Goal: Information Seeking & Learning: Learn about a topic

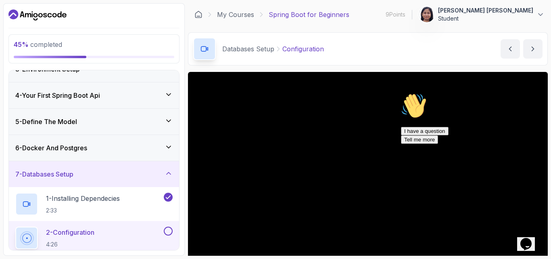
scroll to position [135, 0]
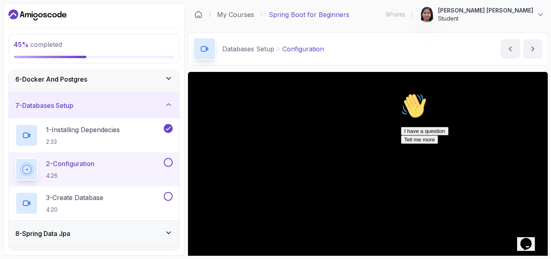
click at [171, 167] on button "2 - Configuration 4:26" at bounding box center [93, 169] width 157 height 23
click at [169, 163] on button at bounding box center [168, 162] width 9 height 9
click at [169, 192] on button at bounding box center [168, 196] width 9 height 9
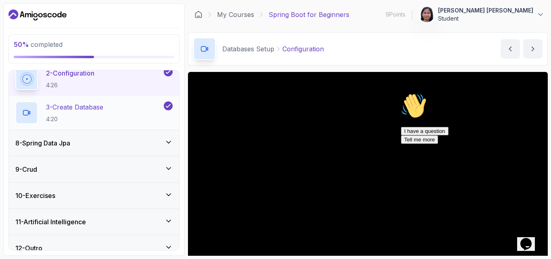
scroll to position [227, 0]
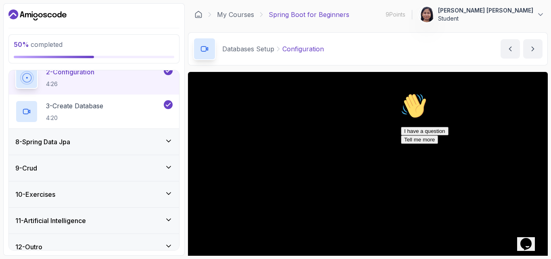
click at [171, 137] on icon at bounding box center [169, 141] width 8 height 8
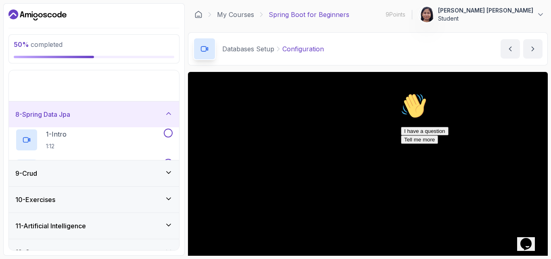
scroll to position [135, 0]
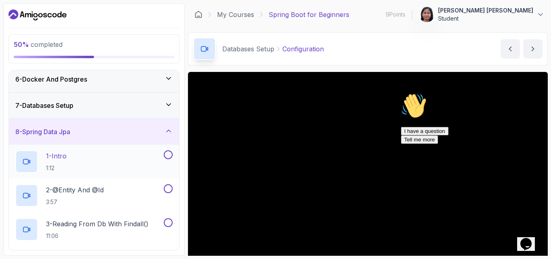
click at [168, 152] on button at bounding box center [168, 154] width 9 height 9
click at [166, 190] on button at bounding box center [168, 188] width 9 height 9
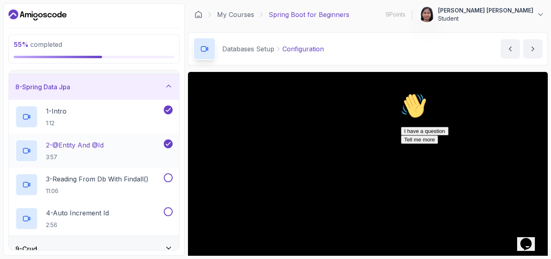
scroll to position [186, 0]
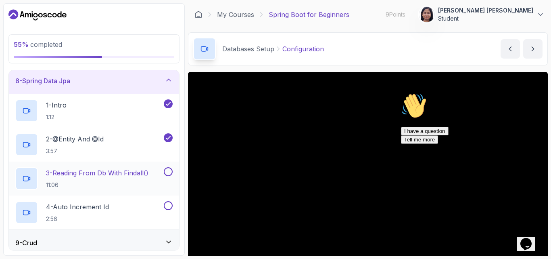
click at [170, 175] on button at bounding box center [168, 171] width 9 height 9
click at [168, 200] on div "4 - Auto Increment Id 2:56" at bounding box center [94, 212] width 170 height 34
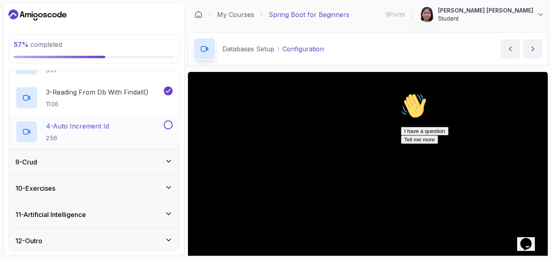
scroll to position [270, 0]
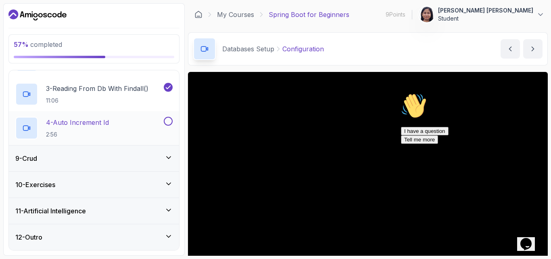
click at [166, 124] on button at bounding box center [168, 121] width 9 height 9
click at [168, 156] on icon at bounding box center [169, 157] width 8 height 8
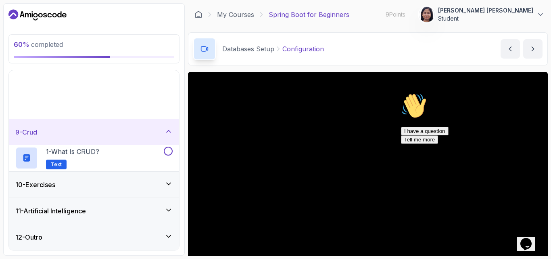
scroll to position [135, 0]
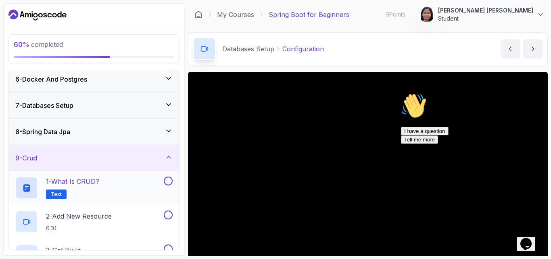
click at [168, 176] on button at bounding box center [168, 180] width 9 height 9
click at [171, 213] on button at bounding box center [168, 214] width 9 height 9
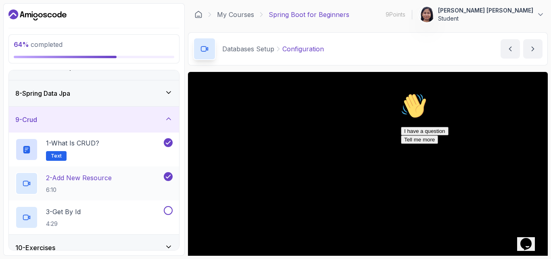
scroll to position [174, 0]
click at [170, 210] on button at bounding box center [168, 209] width 9 height 9
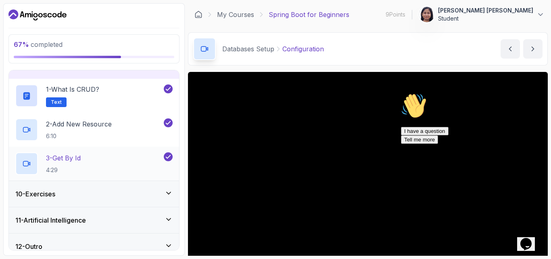
scroll to position [228, 0]
click at [167, 198] on div "10 - Exercises" at bounding box center [93, 193] width 157 height 10
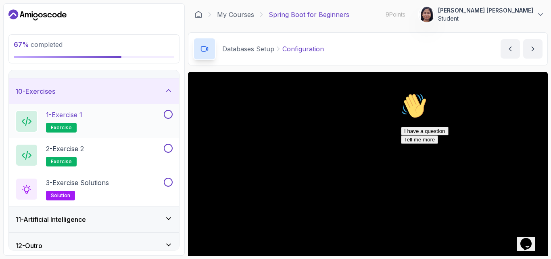
click at [171, 111] on button at bounding box center [168, 114] width 9 height 9
click at [167, 147] on button at bounding box center [168, 148] width 9 height 9
click at [168, 181] on button at bounding box center [168, 181] width 9 height 9
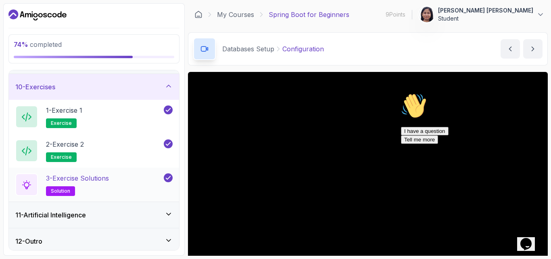
scroll to position [236, 0]
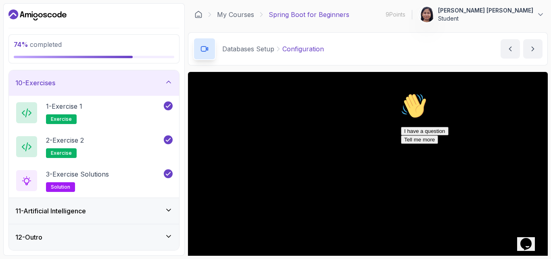
click at [163, 214] on div "11 - Artificial Intelligence" at bounding box center [93, 211] width 157 height 10
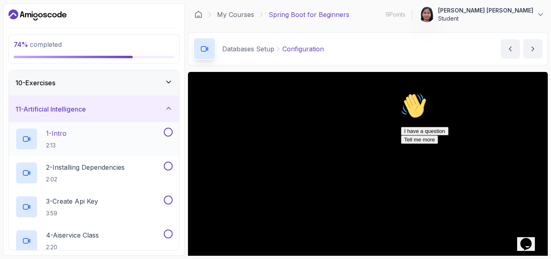
click at [169, 138] on button "1 - Intro 2:13" at bounding box center [93, 138] width 157 height 23
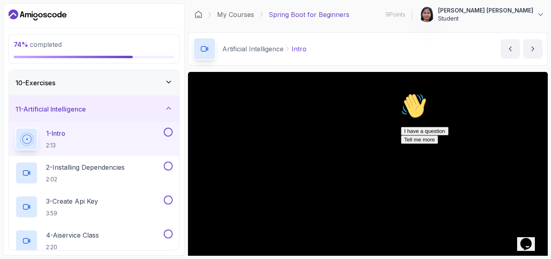
click at [168, 130] on button at bounding box center [168, 131] width 9 height 9
click at [169, 167] on button at bounding box center [168, 165] width 9 height 9
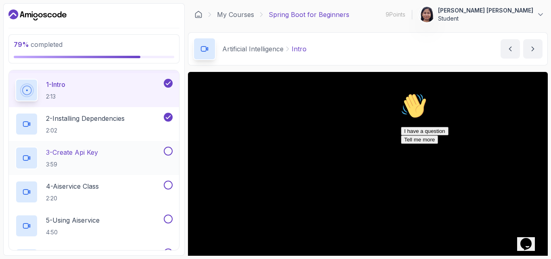
scroll to position [289, 0]
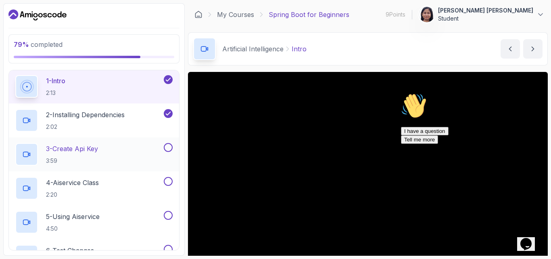
click at [168, 153] on button "3 - Create Api Key 3:59" at bounding box center [93, 154] width 157 height 23
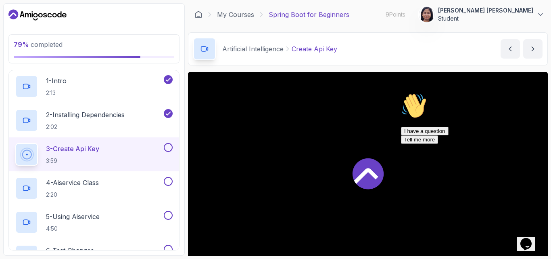
click at [169, 146] on button at bounding box center [168, 147] width 9 height 9
click at [168, 181] on button at bounding box center [168, 181] width 9 height 9
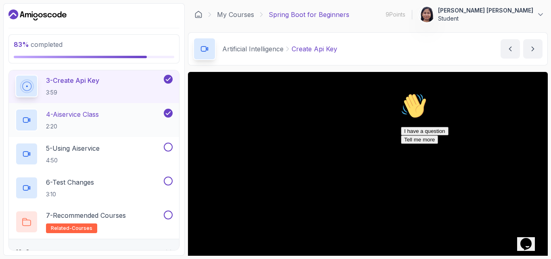
scroll to position [372, 0]
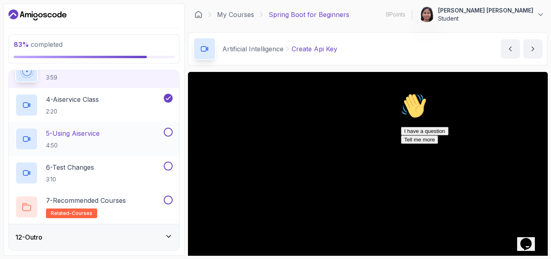
click at [168, 133] on button at bounding box center [168, 131] width 9 height 9
click at [170, 164] on button at bounding box center [168, 165] width 9 height 9
click at [167, 199] on button at bounding box center [168, 199] width 9 height 9
click at [166, 234] on icon at bounding box center [169, 236] width 8 height 8
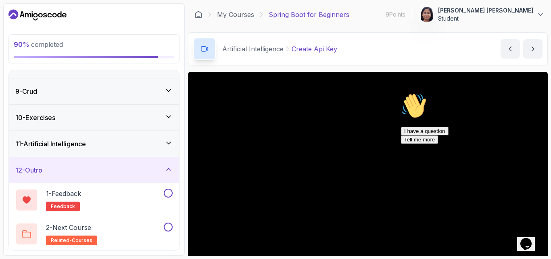
scroll to position [202, 0]
click at [167, 192] on button at bounding box center [168, 192] width 9 height 9
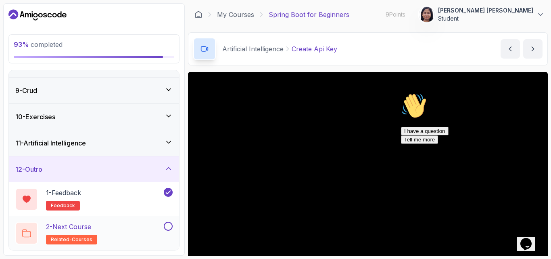
click at [169, 226] on button at bounding box center [168, 225] width 9 height 9
click at [151, 46] on p "95 % completed" at bounding box center [94, 45] width 161 height 10
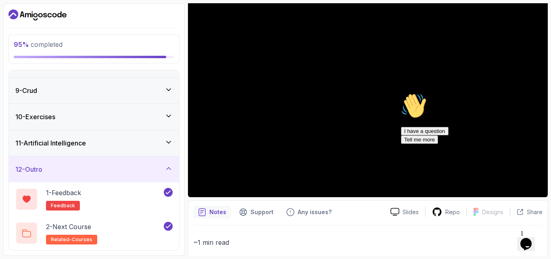
scroll to position [165, 0]
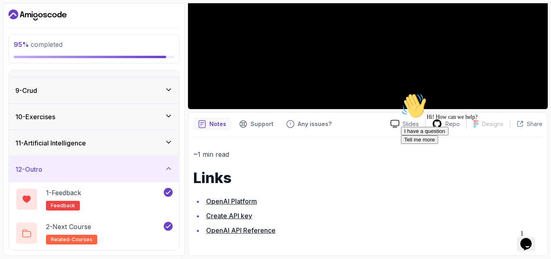
click at [169, 168] on icon at bounding box center [169, 168] width 4 height 2
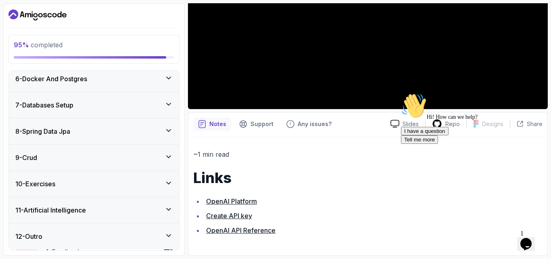
scroll to position [135, 0]
click at [133, 46] on p "95 % completed" at bounding box center [94, 45] width 161 height 10
click at [108, 43] on p "95 % completed" at bounding box center [94, 45] width 161 height 10
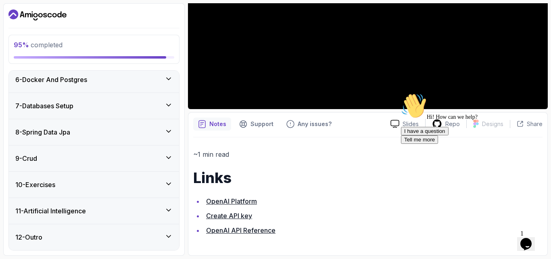
click at [108, 43] on p "95 % completed" at bounding box center [94, 45] width 161 height 10
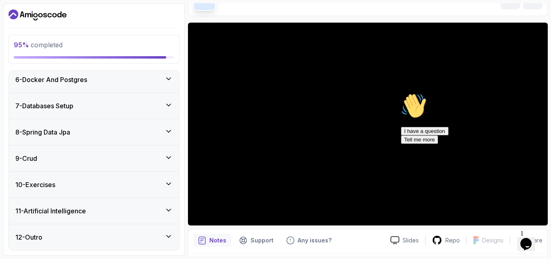
scroll to position [0, 0]
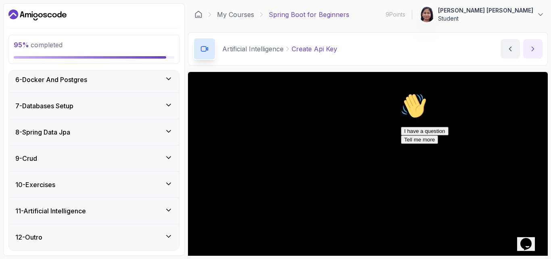
click at [538, 50] on button "next content" at bounding box center [532, 48] width 19 height 19
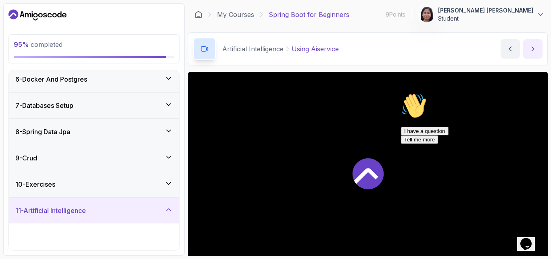
click at [538, 50] on button "next content" at bounding box center [532, 48] width 19 height 19
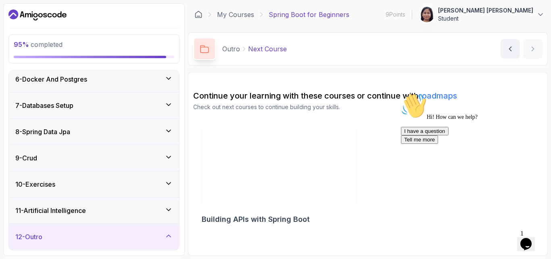
scroll to position [202, 0]
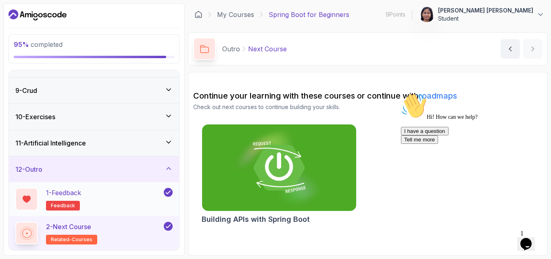
click at [136, 193] on div "1 - Feedback feedback" at bounding box center [88, 199] width 147 height 23
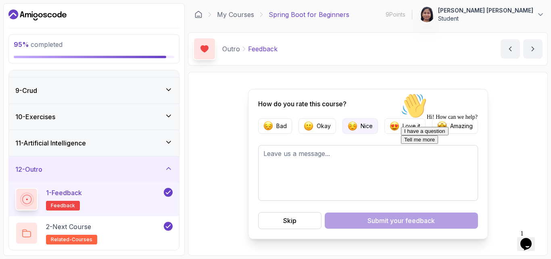
click at [367, 127] on p "Nice" at bounding box center [367, 126] width 12 height 8
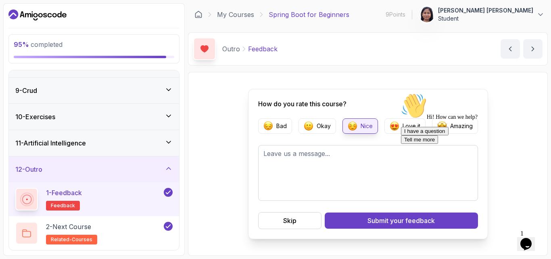
click at [428, 144] on div "Hi! How can we help? I have a question Tell me more" at bounding box center [473, 118] width 145 height 51
click at [104, 234] on div "2 - Next Course related-courses" at bounding box center [88, 232] width 147 height 23
